Goal: Transaction & Acquisition: Purchase product/service

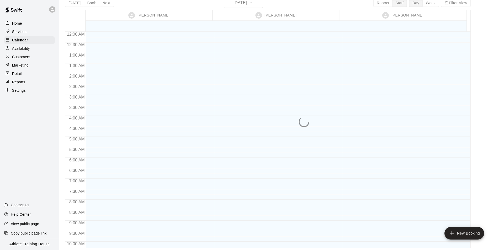
scroll to position [288, 0]
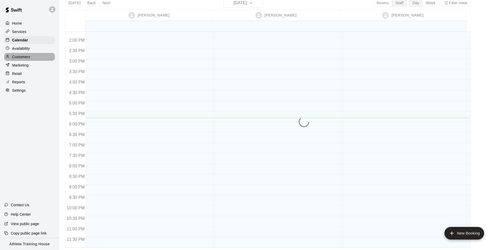
click at [6, 55] on div "Customers" at bounding box center [29, 57] width 51 height 8
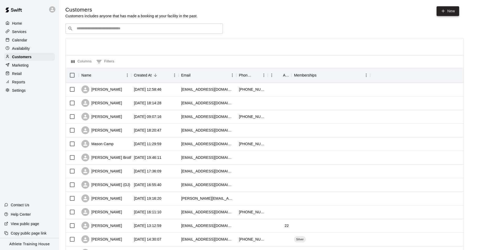
click at [438, 11] on link "New" at bounding box center [448, 11] width 23 height 10
select select "**"
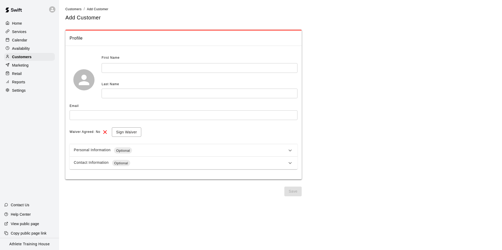
click at [112, 67] on input "text" at bounding box center [200, 68] width 196 height 10
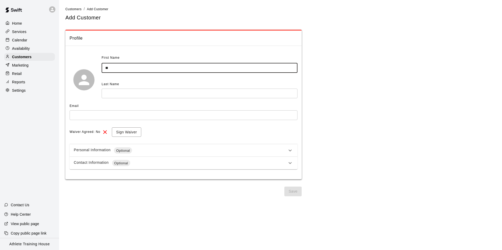
type input "*"
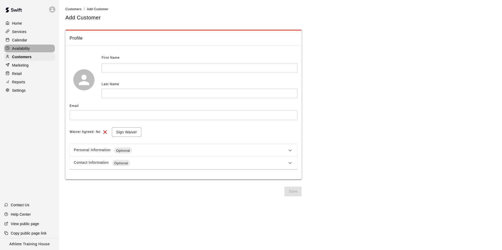
click at [43, 52] on div "Availability" at bounding box center [29, 49] width 51 height 8
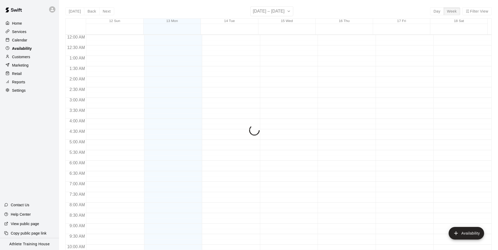
scroll to position [283, 0]
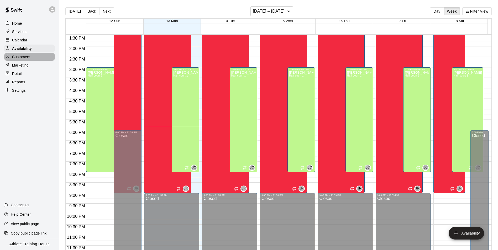
click at [38, 60] on div "Customers" at bounding box center [29, 57] width 51 height 8
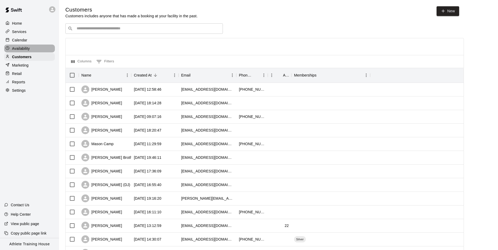
click at [33, 46] on div "Availability" at bounding box center [29, 49] width 51 height 8
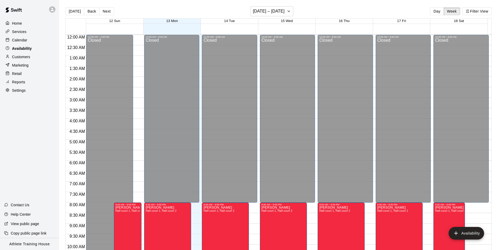
scroll to position [283, 0]
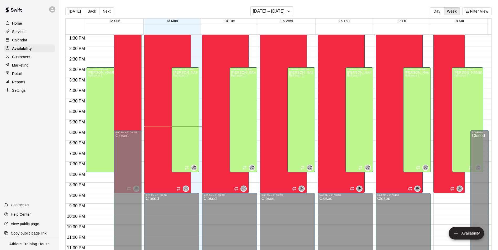
click at [36, 40] on div "Calendar" at bounding box center [29, 40] width 51 height 8
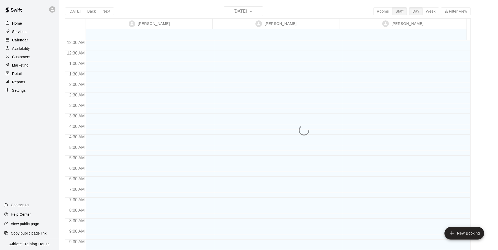
scroll to position [288, 0]
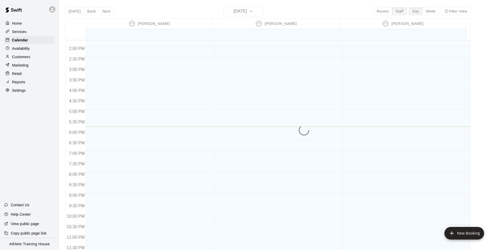
click at [35, 28] on div "Services" at bounding box center [29, 32] width 51 height 8
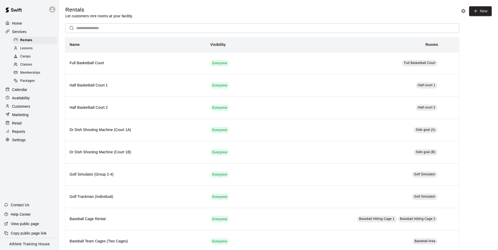
click at [30, 127] on div "Retail" at bounding box center [29, 123] width 51 height 8
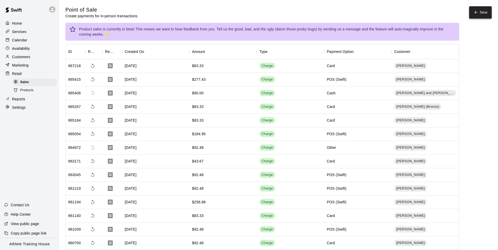
click at [470, 12] on button "New" at bounding box center [480, 12] width 23 height 12
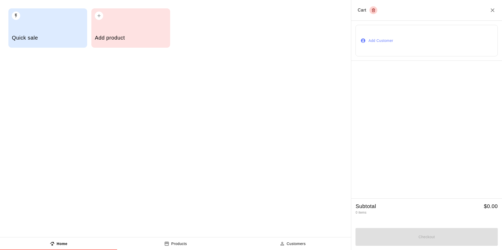
click at [52, 21] on div "Quick sale" at bounding box center [47, 27] width 79 height 39
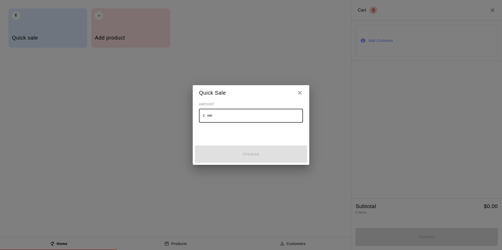
click at [249, 111] on input "text" at bounding box center [255, 116] width 96 height 14
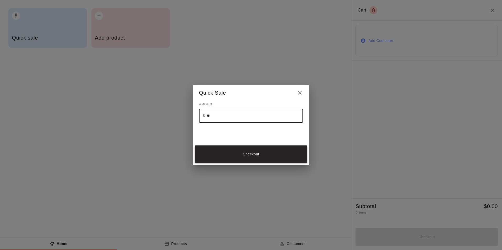
type input "**"
click at [223, 152] on button "Checkout" at bounding box center [251, 155] width 112 height 18
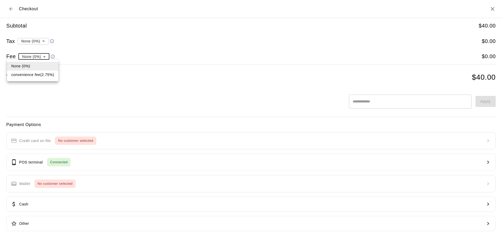
drag, startPoint x: 32, startPoint y: 76, endPoint x: 43, endPoint y: 69, distance: 12.7
click at [38, 73] on li "convenience fee ( 2.75 % )" at bounding box center [32, 75] width 51 height 9
type input "**********"
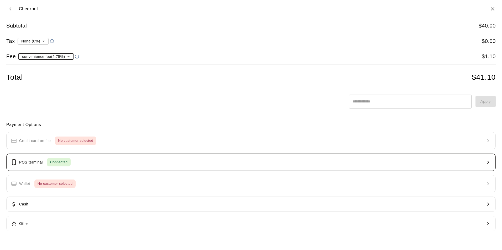
click at [160, 157] on button "POS terminal Connected" at bounding box center [250, 162] width 489 height 17
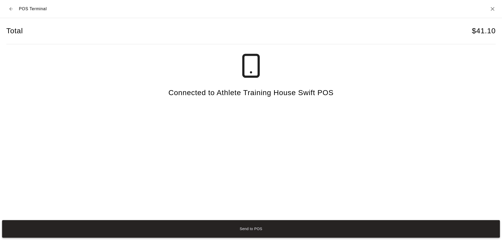
click at [229, 227] on button "Send to POS" at bounding box center [251, 230] width 498 height 18
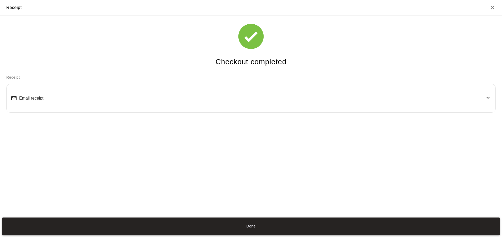
click at [280, 226] on button "Done" at bounding box center [251, 227] width 498 height 18
